Goal: Information Seeking & Learning: Understand process/instructions

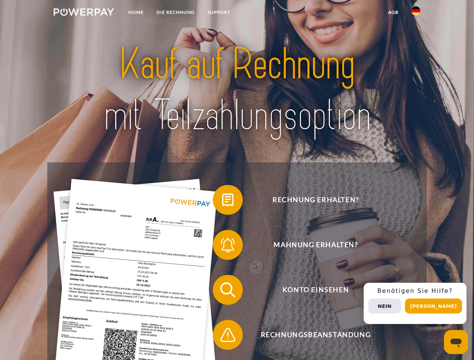
click at [84, 13] on img at bounding box center [84, 12] width 60 height 8
click at [416, 13] on img at bounding box center [416, 10] width 9 height 9
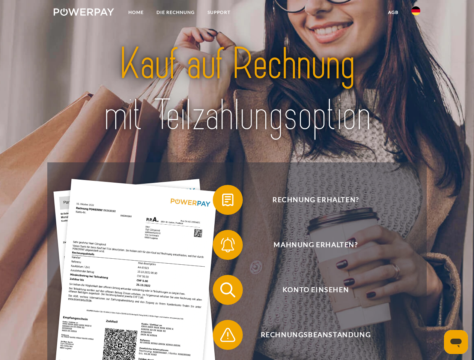
click at [393, 12] on link "agb" at bounding box center [393, 13] width 23 height 14
click at [222, 202] on span at bounding box center [217, 200] width 38 height 38
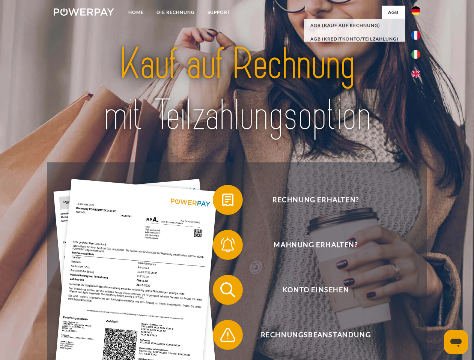
click at [222, 247] on span at bounding box center [217, 245] width 38 height 38
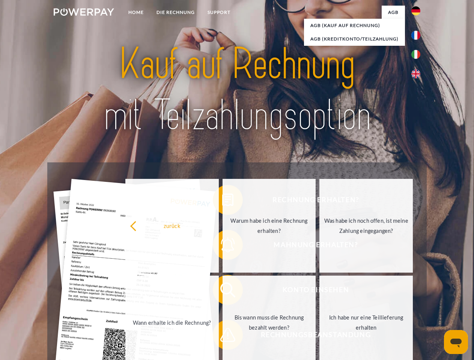
click at [223, 292] on link "Bis wann muss die Rechnung bezahlt werden?" at bounding box center [269, 323] width 93 height 94
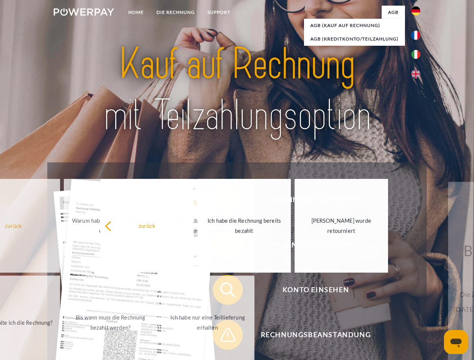
click at [222, 337] on span at bounding box center [217, 336] width 38 height 38
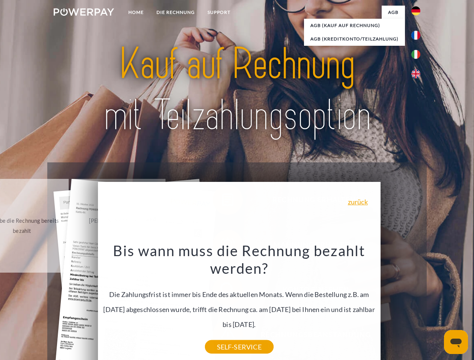
click at [418, 304] on div "Rechnung erhalten? Mahnung erhalten? Konto einsehen" at bounding box center [236, 313] width 379 height 300
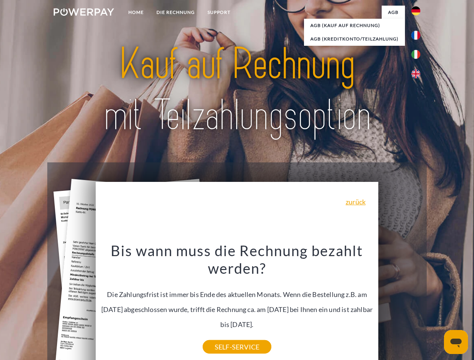
click at [399, 305] on span "Konto einsehen" at bounding box center [316, 290] width 184 height 30
click at [436, 306] on header "Home DIE RECHNUNG SUPPORT" at bounding box center [237, 259] width 474 height 519
